Goal: Use online tool/utility: Utilize a website feature to perform a specific function

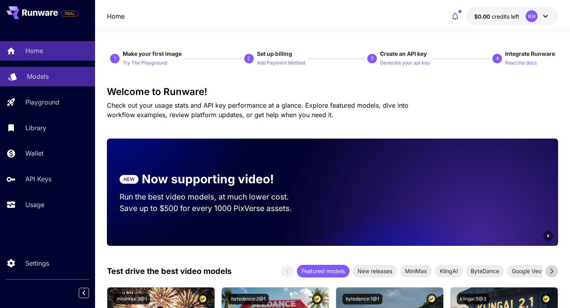
click at [32, 84] on link "Models" at bounding box center [47, 76] width 95 height 19
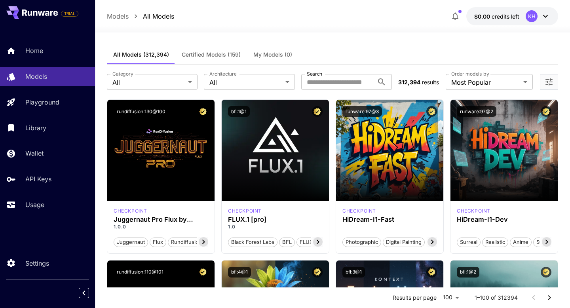
click at [453, 16] on icon "button" at bounding box center [456, 16] width 10 height 10
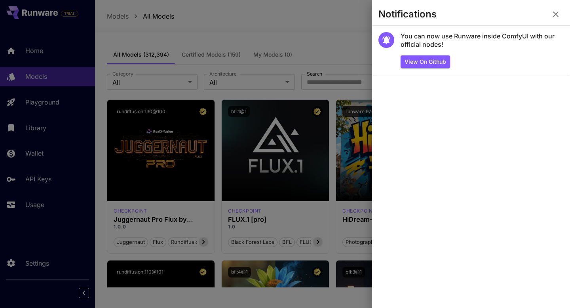
click at [552, 13] on icon "button" at bounding box center [556, 15] width 10 height 10
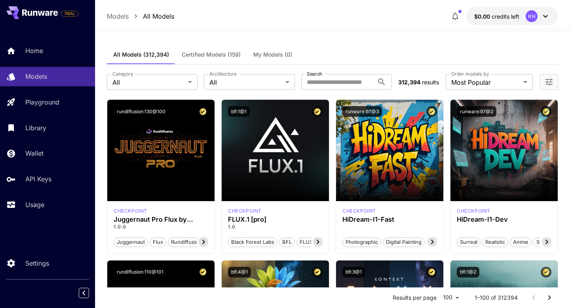
click at [544, 16] on icon at bounding box center [546, 16] width 10 height 10
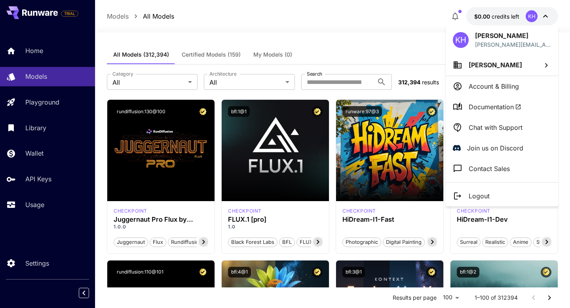
click at [427, 42] on div at bounding box center [285, 154] width 570 height 308
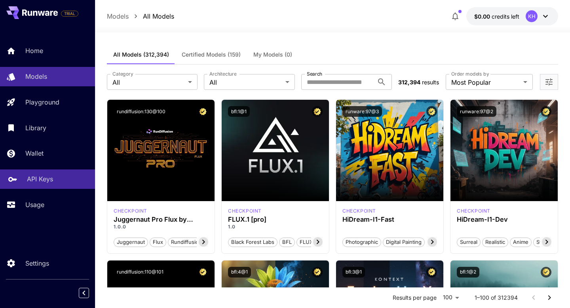
click at [45, 177] on p "API Keys" at bounding box center [40, 179] width 26 height 10
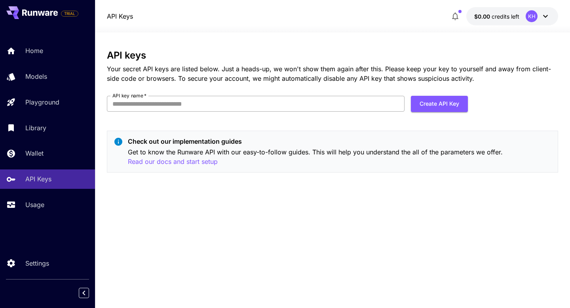
click at [155, 96] on input "API key name   *" at bounding box center [256, 104] width 298 height 16
click at [175, 74] on p "Your secret API keys are listed below. Just a heads-up, we won't show them agai…" at bounding box center [332, 73] width 451 height 19
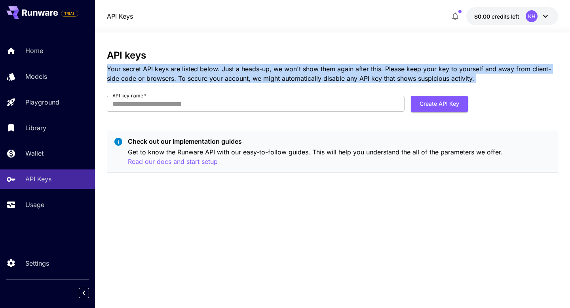
click at [201, 75] on p "Your secret API keys are listed below. Just a heads-up, we won't show them agai…" at bounding box center [332, 73] width 451 height 19
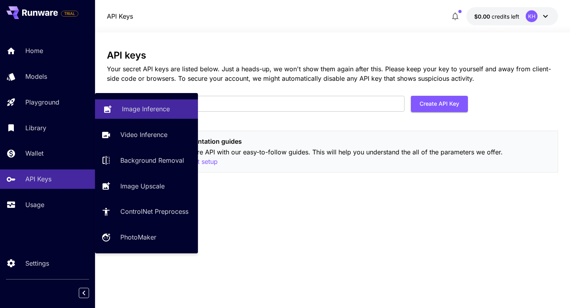
click at [108, 112] on icon at bounding box center [108, 107] width 10 height 10
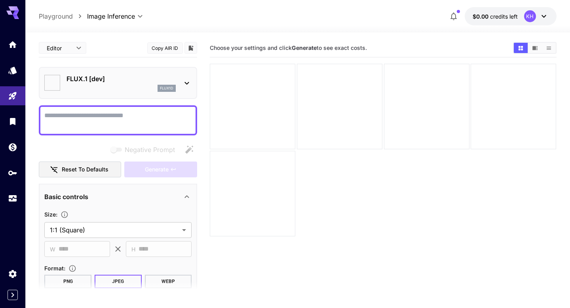
type input "**********"
click at [113, 80] on p "FLUX.1 [dev]" at bounding box center [121, 79] width 109 height 10
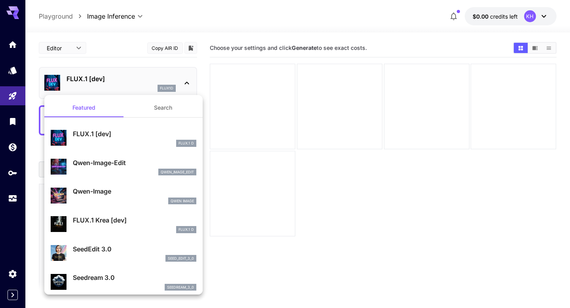
click at [125, 137] on p "FLUX.1 [dev]" at bounding box center [135, 134] width 124 height 10
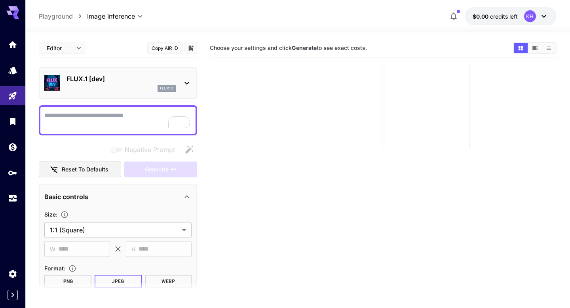
click at [103, 127] on textarea "Negative Prompt" at bounding box center [117, 120] width 147 height 19
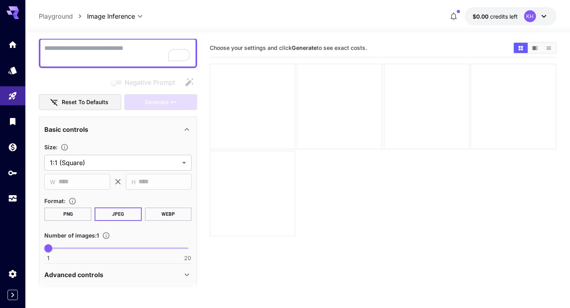
scroll to position [67, 0]
click at [79, 161] on body "**********" at bounding box center [285, 185] width 570 height 371
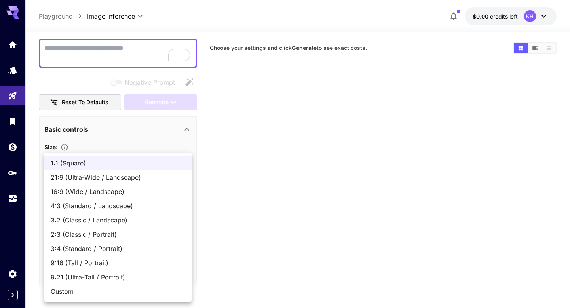
click at [80, 203] on span "4:3 (Standard / Landscape)" at bounding box center [118, 206] width 135 height 10
type input "**********"
type input "****"
type input "***"
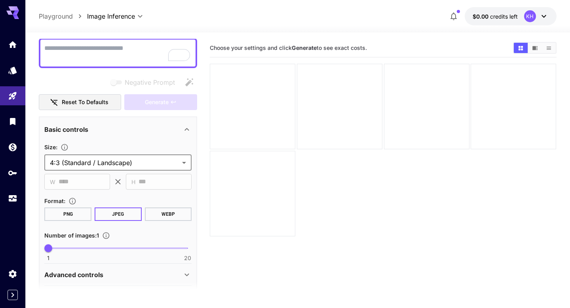
click at [237, 257] on section "Choose your settings and click Generate to see exact costs." at bounding box center [383, 193] width 347 height 308
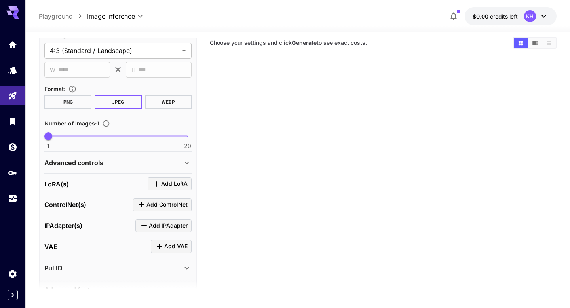
scroll to position [0, 0]
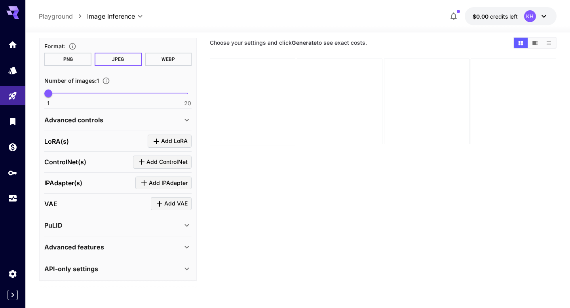
click at [155, 253] on div "Advanced features" at bounding box center [117, 247] width 147 height 19
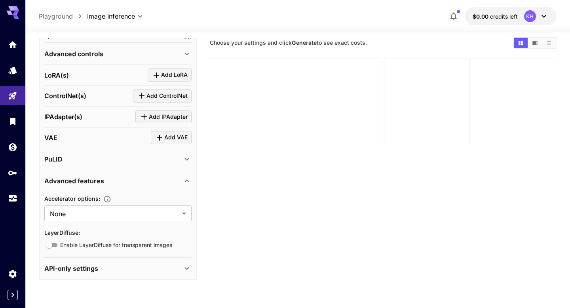
click at [162, 186] on div "Advanced features" at bounding box center [117, 180] width 147 height 19
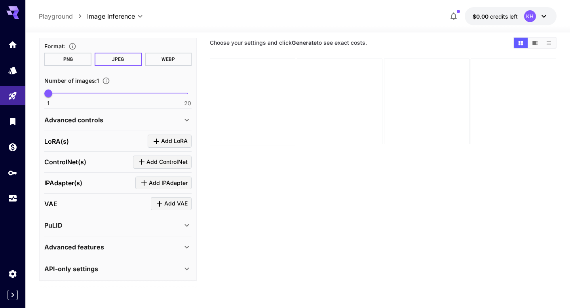
click at [124, 273] on div "API-only settings" at bounding box center [113, 269] width 138 height 10
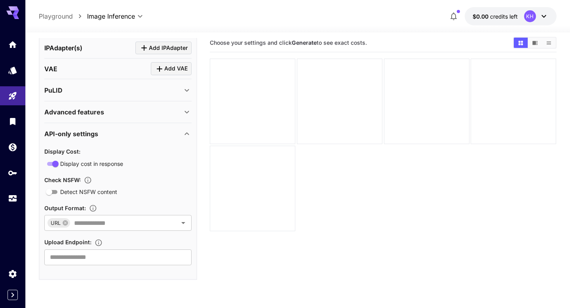
click at [151, 145] on div "Display Cost : Display cost in response Check NSFW : Detect NSFW content Output…" at bounding box center [117, 204] width 147 height 122
click at [152, 141] on div "API-only settings" at bounding box center [117, 133] width 147 height 19
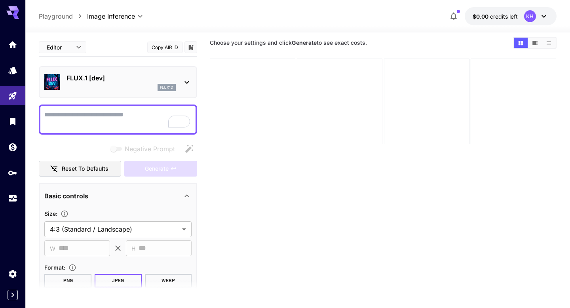
click at [160, 170] on div "Generate" at bounding box center [160, 169] width 73 height 16
click at [98, 112] on textarea "Negative Prompt" at bounding box center [117, 119] width 147 height 19
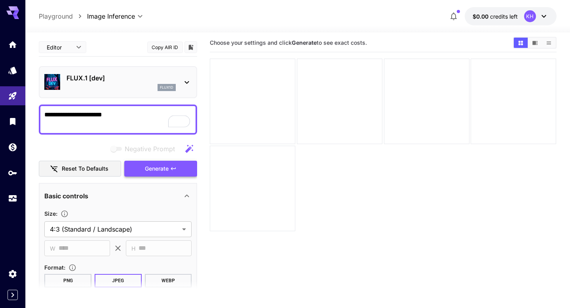
type textarea "**********"
click at [163, 165] on span "Generate" at bounding box center [157, 169] width 24 height 10
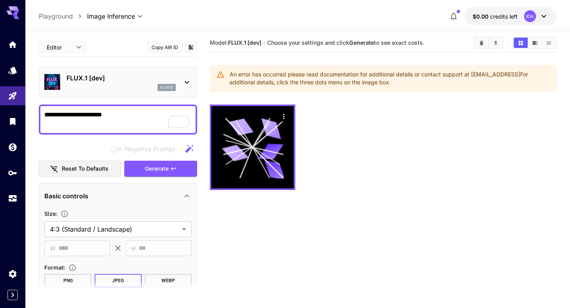
click at [292, 79] on div "An error has occurred please read documentation for additional details or conta…" at bounding box center [390, 78] width 320 height 22
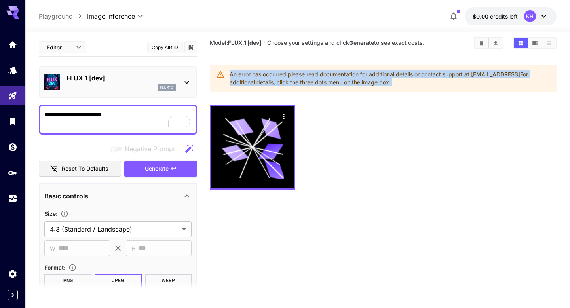
click at [318, 75] on div "An error has occurred please read documentation for additional details or conta…" at bounding box center [390, 78] width 320 height 22
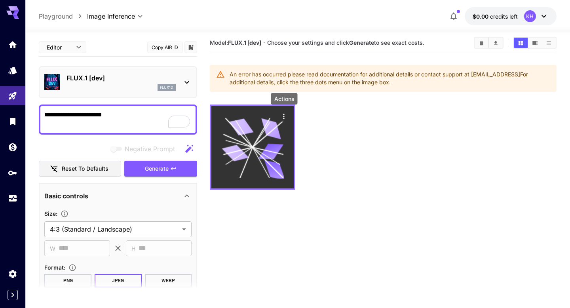
click at [283, 114] on icon "Actions" at bounding box center [284, 116] width 8 height 8
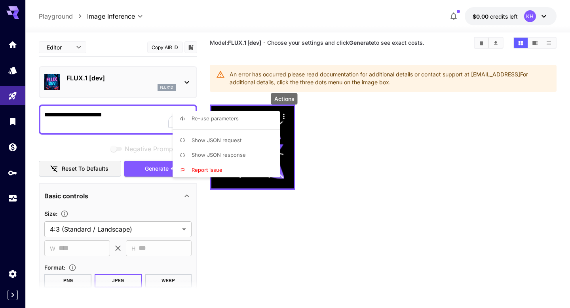
click at [232, 156] on span "Show JSON response" at bounding box center [219, 155] width 54 height 6
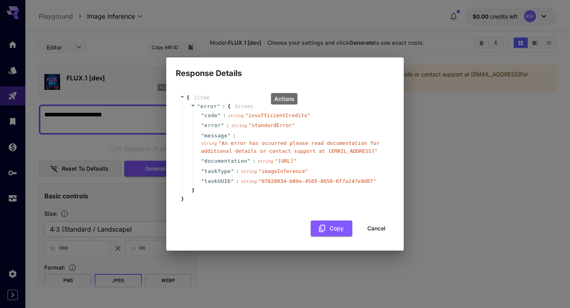
click at [376, 232] on button "Cancel" at bounding box center [377, 229] width 36 height 16
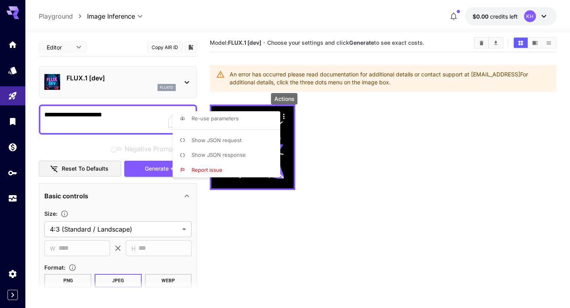
click at [145, 116] on div at bounding box center [285, 154] width 570 height 308
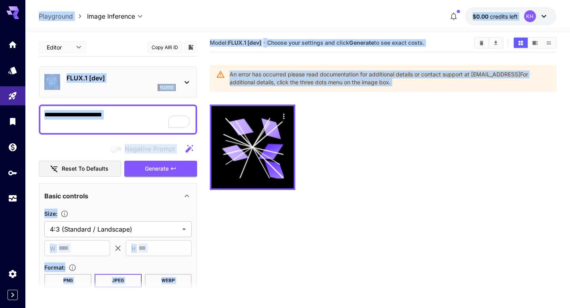
copy body "**********"
click at [132, 118] on textarea "**********" at bounding box center [117, 119] width 147 height 19
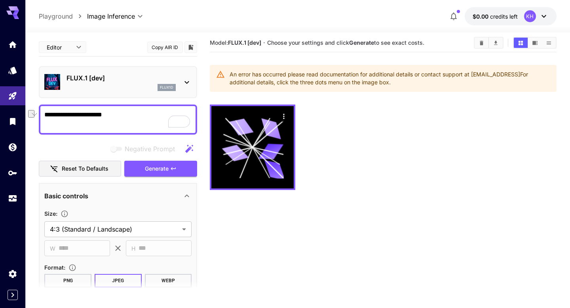
drag, startPoint x: 125, startPoint y: 118, endPoint x: 29, endPoint y: 110, distance: 96.5
click at [29, 110] on section "**********" at bounding box center [297, 196] width 545 height 338
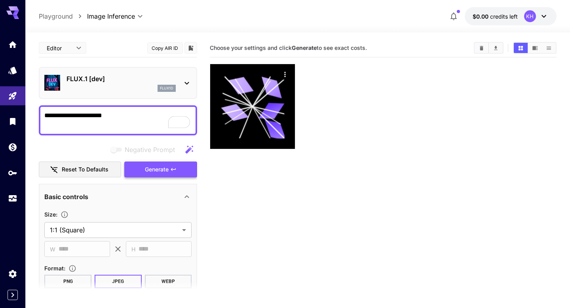
type textarea "**********"
click at [160, 168] on span "Generate" at bounding box center [157, 170] width 24 height 10
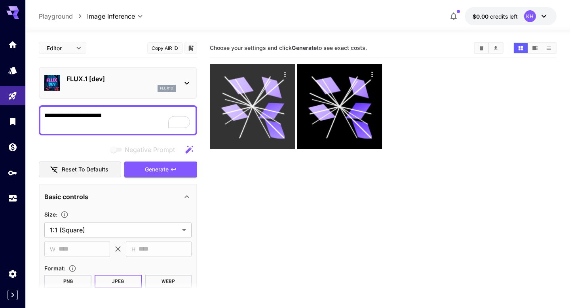
click at [264, 108] on icon at bounding box center [253, 107] width 64 height 64
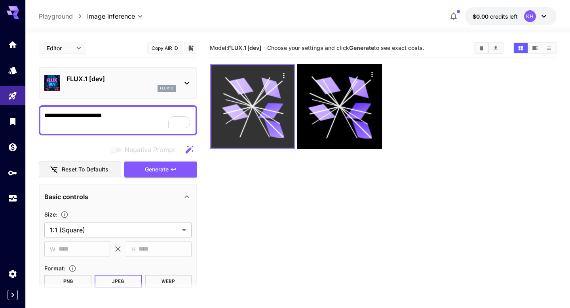
click at [264, 108] on icon at bounding box center [253, 107] width 62 height 62
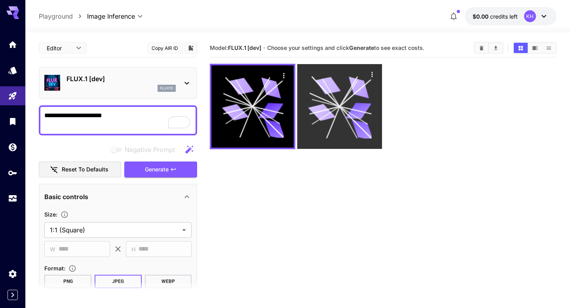
click at [319, 101] on icon at bounding box center [340, 107] width 64 height 64
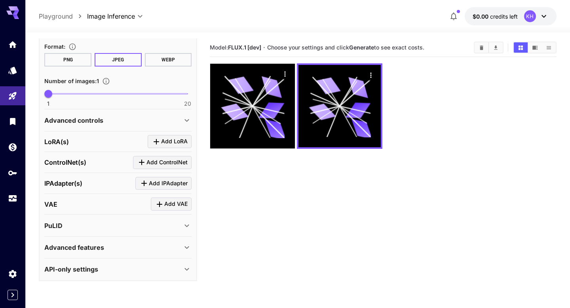
scroll to position [3, 0]
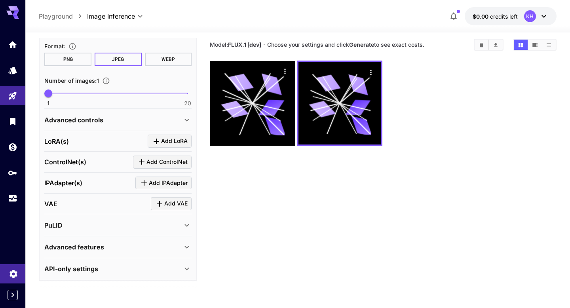
click at [14, 272] on icon "Settings" at bounding box center [14, 272] width 10 height 10
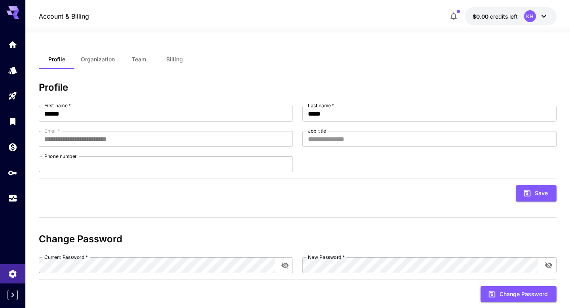
click at [110, 73] on div "**********" at bounding box center [298, 179] width 518 height 259
click at [106, 52] on button "Organization" at bounding box center [97, 59] width 47 height 19
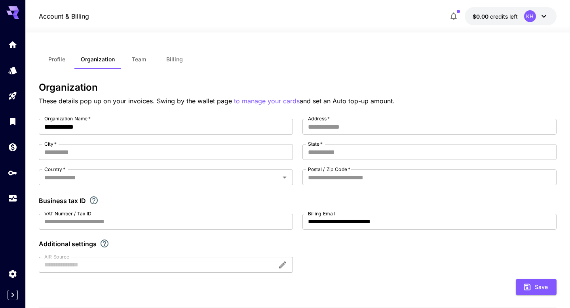
click at [142, 59] on span "Team" at bounding box center [139, 59] width 14 height 7
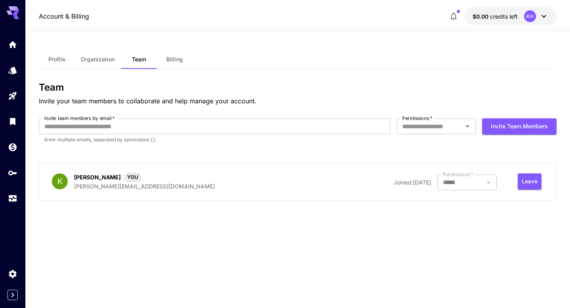
click at [173, 60] on span "Billing" at bounding box center [174, 59] width 17 height 7
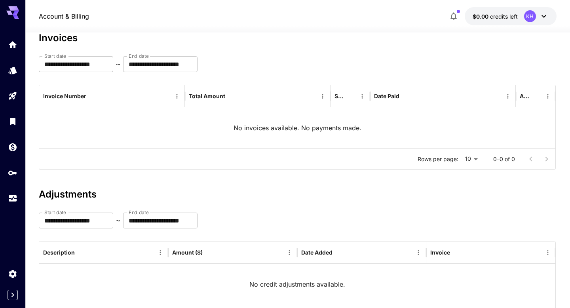
scroll to position [91, 0]
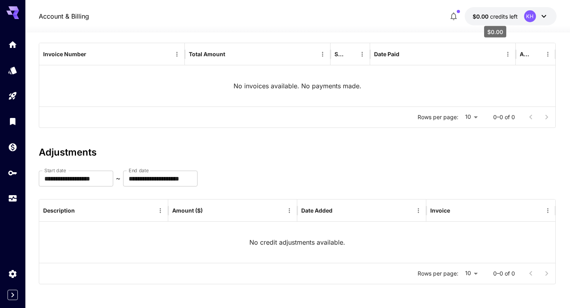
click at [487, 13] on span "$0.00" at bounding box center [481, 16] width 17 height 7
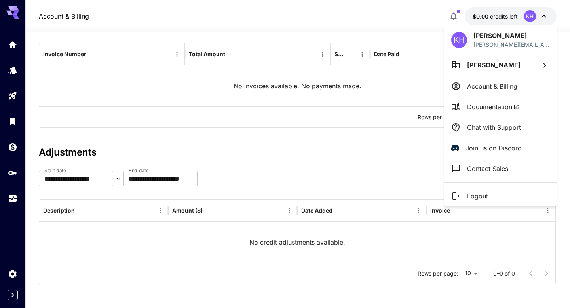
click at [458, 14] on div at bounding box center [285, 154] width 570 height 308
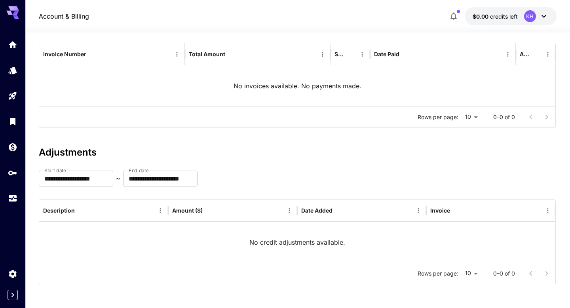
click at [452, 14] on icon "button" at bounding box center [454, 16] width 10 height 10
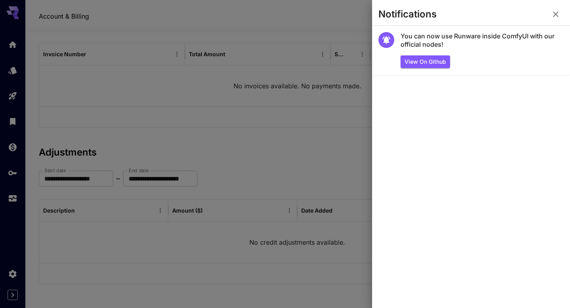
click at [553, 13] on icon "button" at bounding box center [556, 15] width 10 height 10
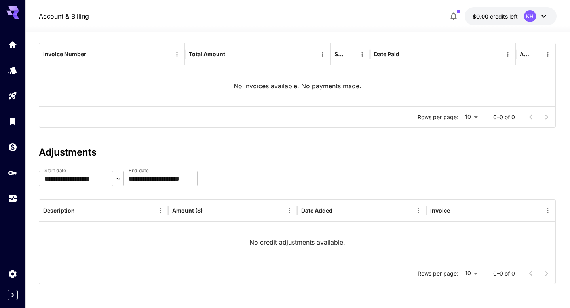
click at [466, 13] on button "$0.00 credits left KH" at bounding box center [511, 16] width 92 height 18
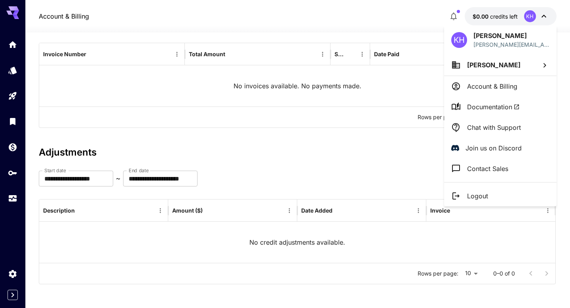
click at [487, 87] on p "Account & Billing" at bounding box center [492, 87] width 50 height 10
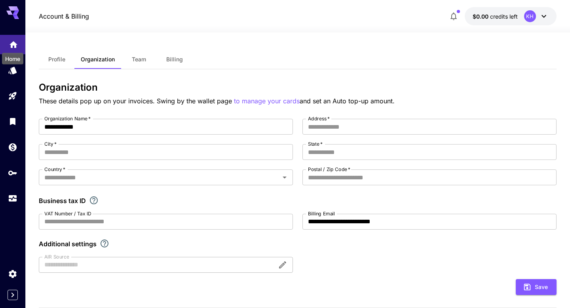
click at [11, 43] on icon "Home" at bounding box center [14, 42] width 8 height 7
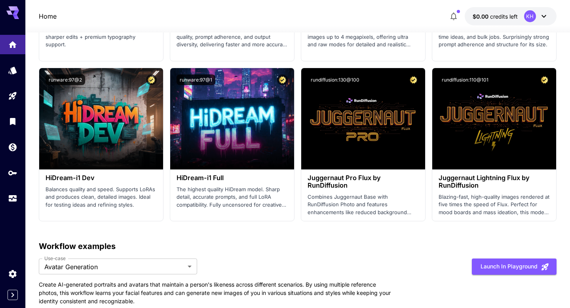
scroll to position [1782, 0]
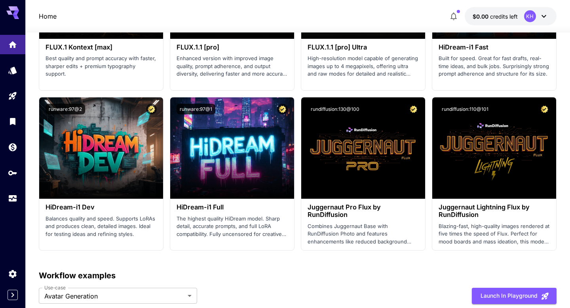
click at [248, 276] on p "Workflow examples" at bounding box center [298, 276] width 518 height 12
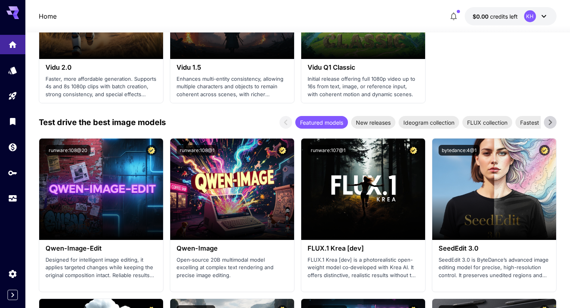
scroll to position [912, 0]
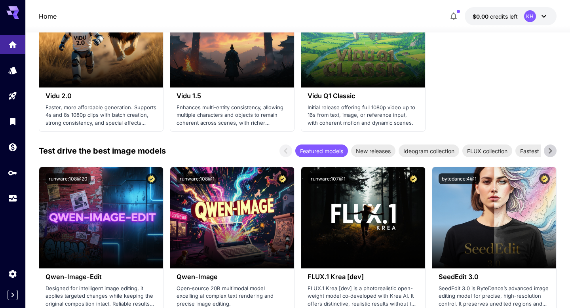
click at [548, 150] on icon at bounding box center [551, 151] width 12 height 12
click at [437, 150] on span "Fastest models" at bounding box center [435, 151] width 49 height 8
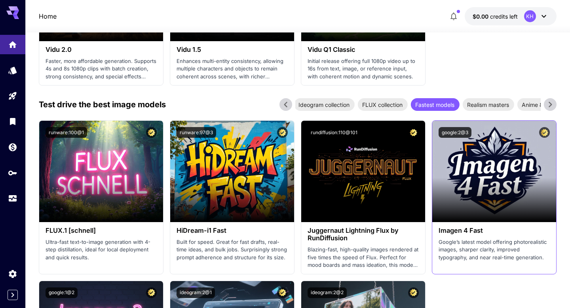
scroll to position [950, 0]
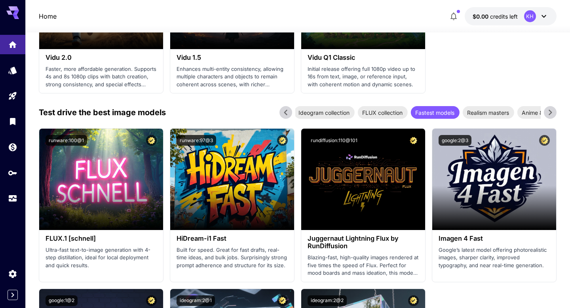
click at [444, 114] on span "Fastest models" at bounding box center [435, 113] width 49 height 8
click at [554, 111] on icon at bounding box center [551, 113] width 12 height 12
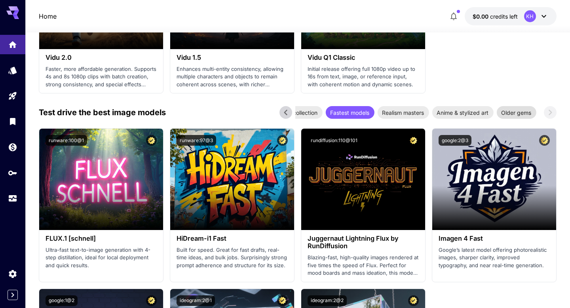
click at [508, 114] on span "Older gems" at bounding box center [517, 113] width 40 height 8
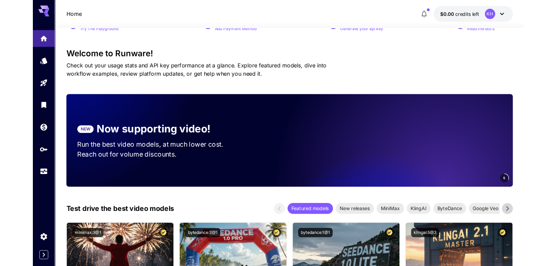
scroll to position [0, 0]
